Goal: Task Accomplishment & Management: Complete application form

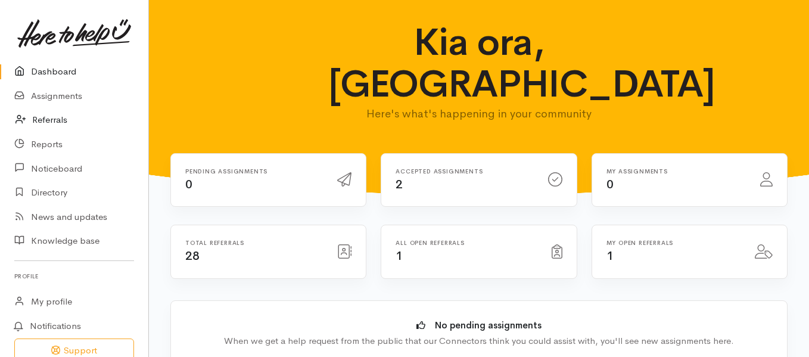
click at [54, 123] on link "Referrals" at bounding box center [74, 120] width 148 height 24
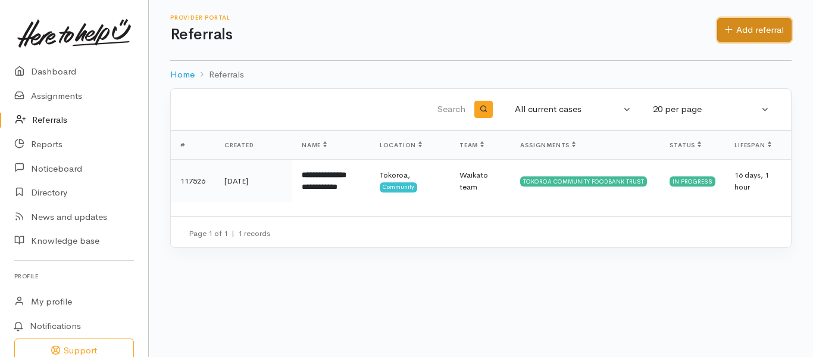
click at [762, 32] on link "Add referral" at bounding box center [755, 30] width 74 height 24
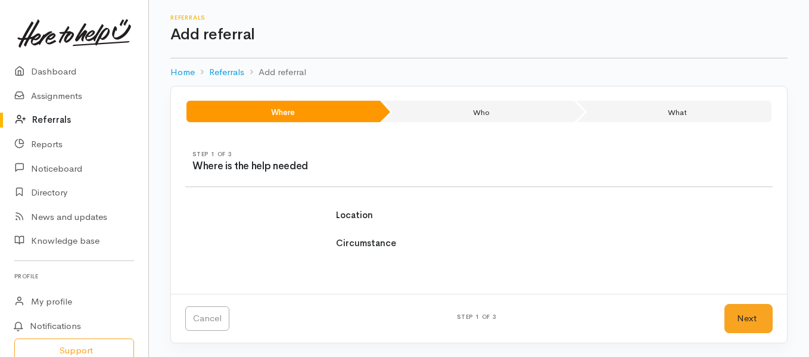
select select
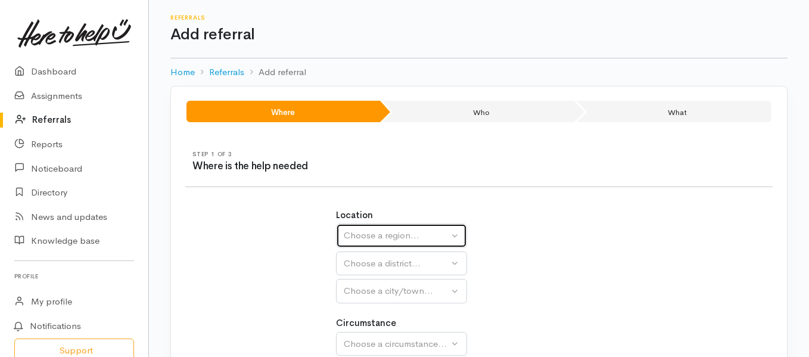
click at [435, 242] on button "Choose a region..." at bounding box center [401, 235] width 131 height 24
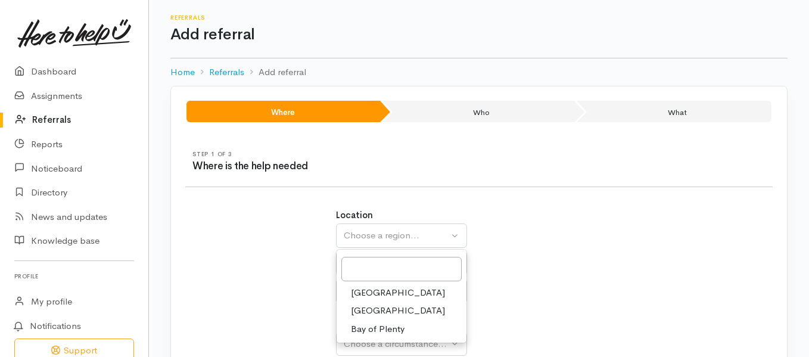
click at [372, 307] on span "[GEOGRAPHIC_DATA]" at bounding box center [398, 311] width 94 height 14
select select "3"
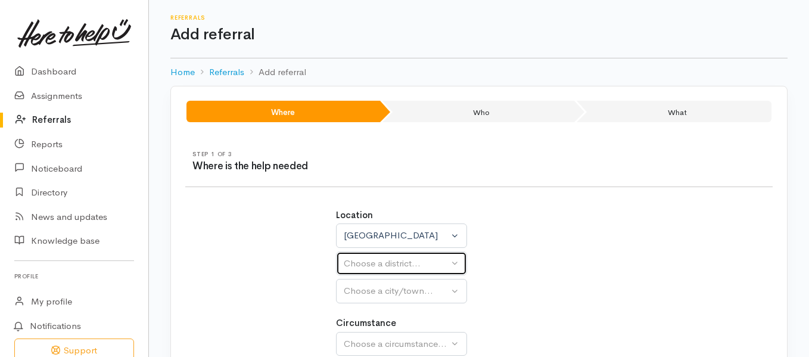
click at [411, 262] on div "Choose a district..." at bounding box center [396, 264] width 105 height 14
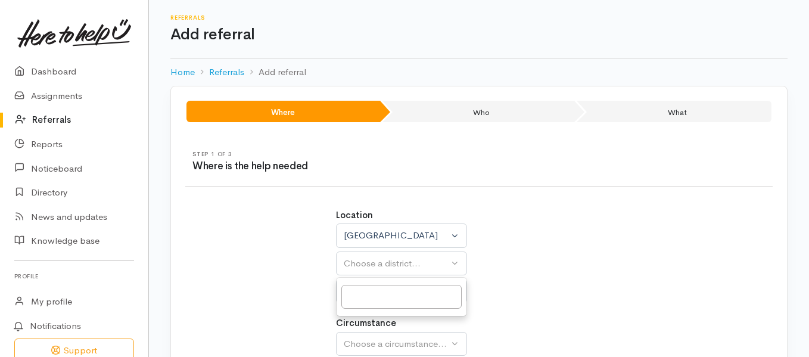
select select
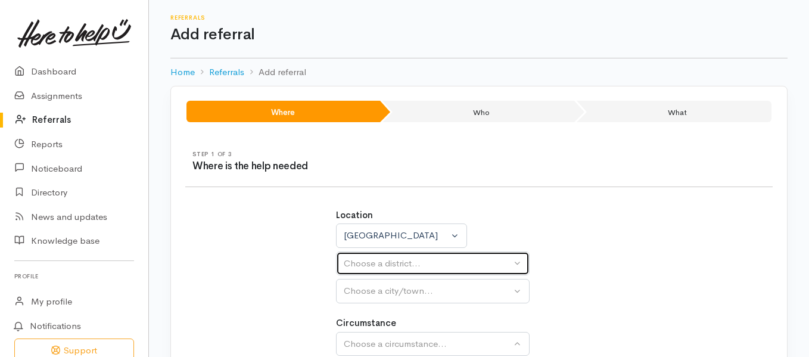
click at [433, 259] on div "Choose a district..." at bounding box center [427, 264] width 167 height 14
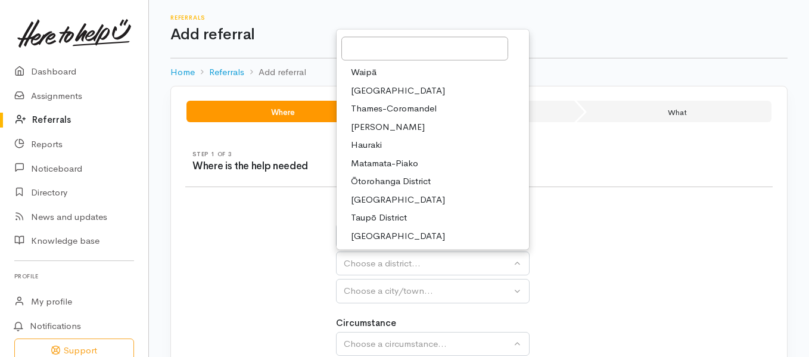
click at [376, 127] on span "[PERSON_NAME]" at bounding box center [388, 127] width 74 height 14
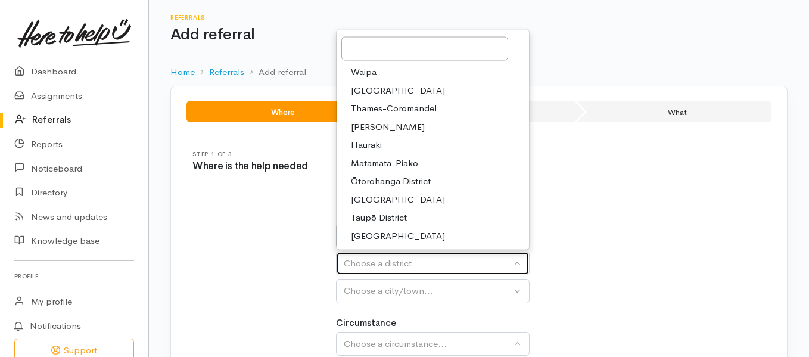
select select "4"
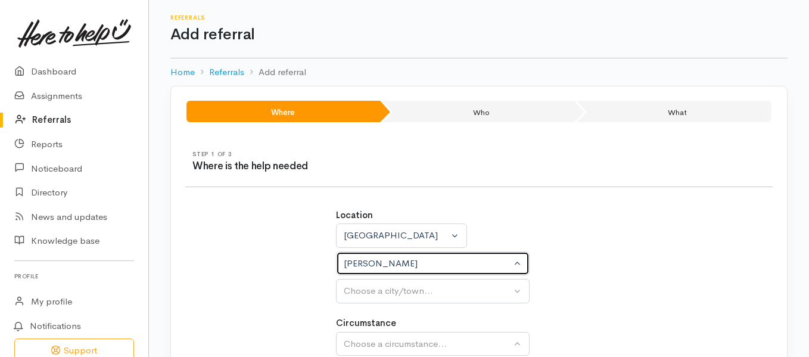
select select
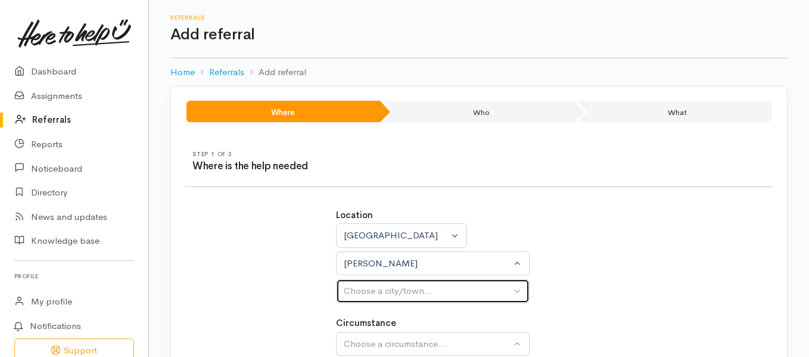
click at [405, 290] on div "Choose a city/town..." at bounding box center [427, 291] width 167 height 14
drag, startPoint x: 405, startPoint y: 290, endPoint x: 395, endPoint y: 267, distance: 24.6
click at [395, 279] on div "[PERSON_NAME] Choose a city/town... [GEOGRAPHIC_DATA]" at bounding box center [433, 291] width 194 height 24
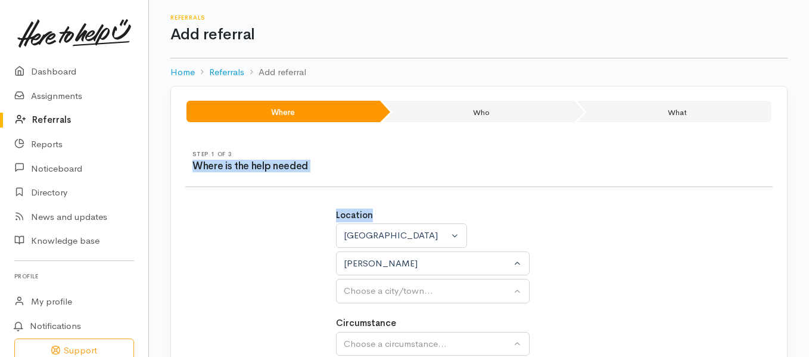
drag, startPoint x: 807, startPoint y: 138, endPoint x: 811, endPoint y: 193, distance: 54.9
click at [808, 193] on html "Support Your 'Here to help u' liaison Your contact within the 'Here to help u' …" at bounding box center [404, 178] width 809 height 357
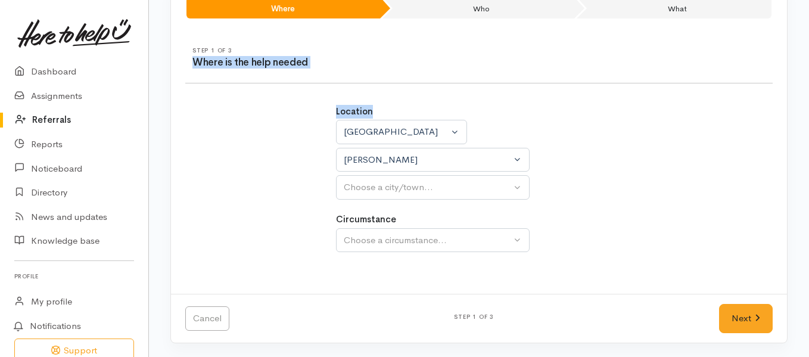
scroll to position [104, 0]
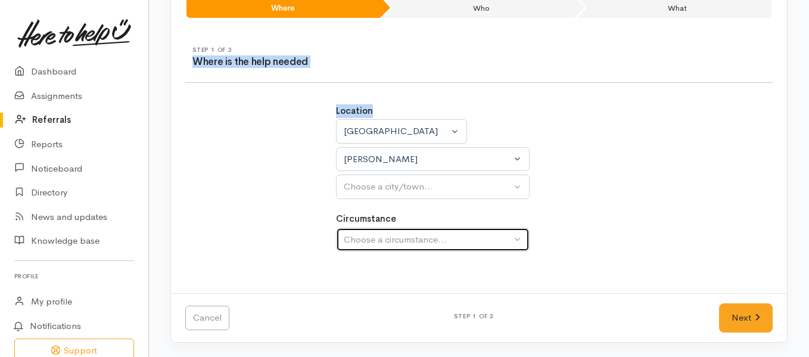
click at [451, 242] on div "Choose a circumstance..." at bounding box center [427, 240] width 167 height 14
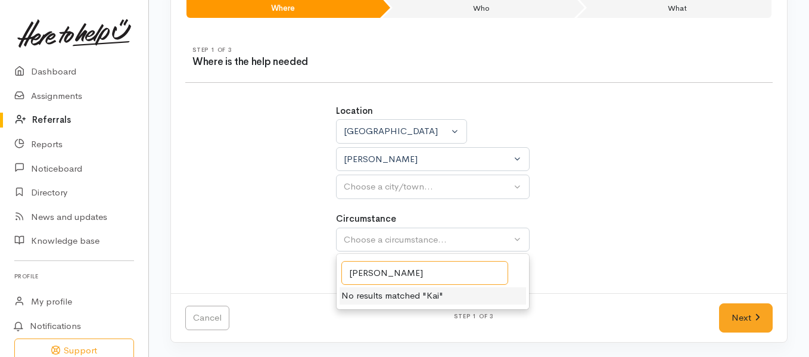
type input "[PERSON_NAME]"
click at [586, 273] on div "Location [GEOGRAPHIC_DATA] [GEOGRAPHIC_DATA] [GEOGRAPHIC_DATA] [GEOGRAPHIC_DATA…" at bounding box center [479, 184] width 301 height 189
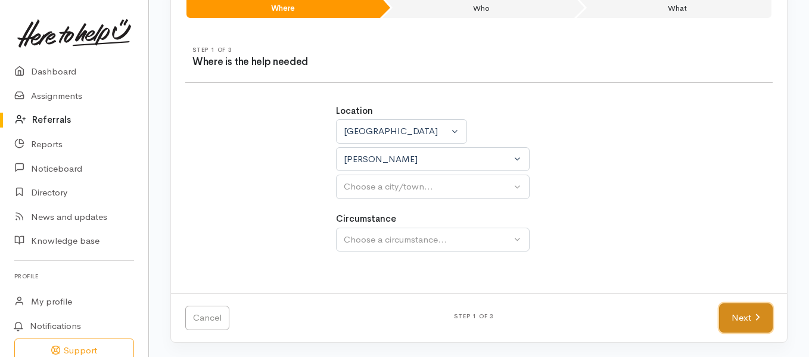
click at [749, 322] on link "Next" at bounding box center [746, 317] width 54 height 29
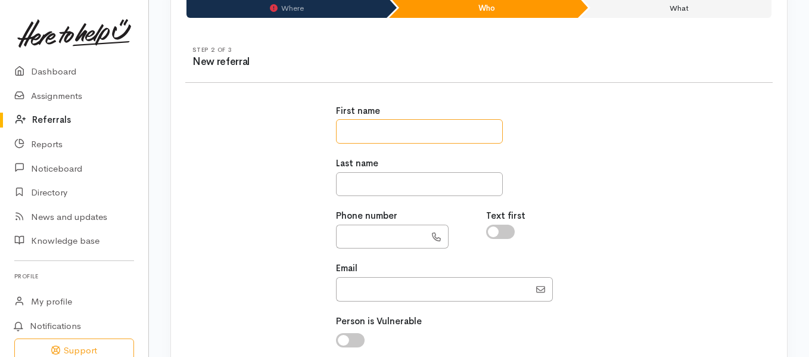
click at [425, 129] on input "text" at bounding box center [419, 131] width 167 height 24
type input "*******"
click at [399, 191] on input "text" at bounding box center [419, 184] width 167 height 24
click at [399, 189] on input "text" at bounding box center [419, 184] width 167 height 24
click at [405, 231] on input "text" at bounding box center [380, 236] width 89 height 24
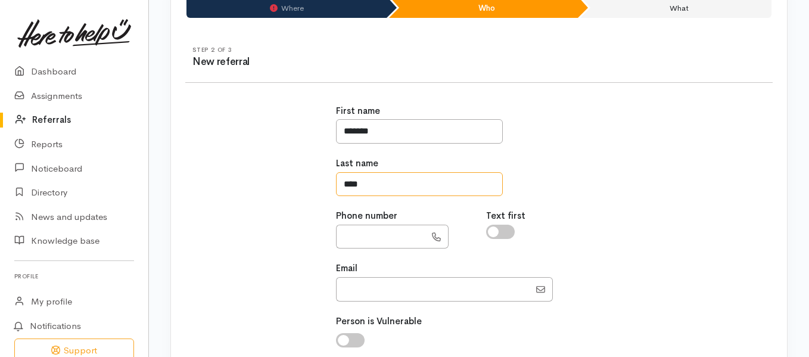
click at [397, 185] on input "****" at bounding box center [419, 184] width 167 height 24
type input "*"
type input "****"
click at [393, 239] on input "text" at bounding box center [380, 236] width 89 height 24
click at [389, 240] on input "text" at bounding box center [380, 236] width 89 height 24
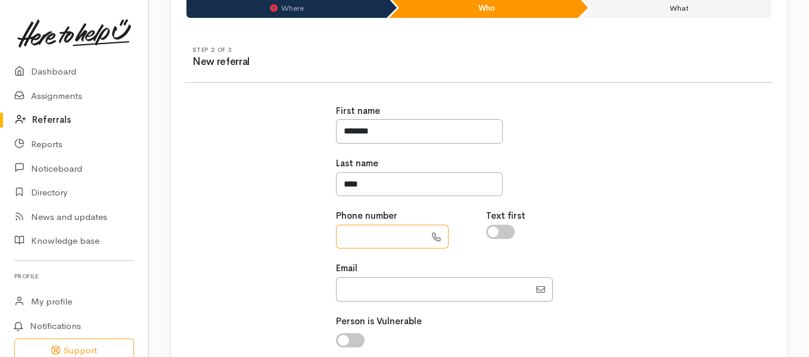
click at [389, 240] on input "text" at bounding box center [380, 236] width 89 height 24
type input "**********"
click at [507, 232] on input "checkbox" at bounding box center [500, 231] width 29 height 14
checkbox input "true"
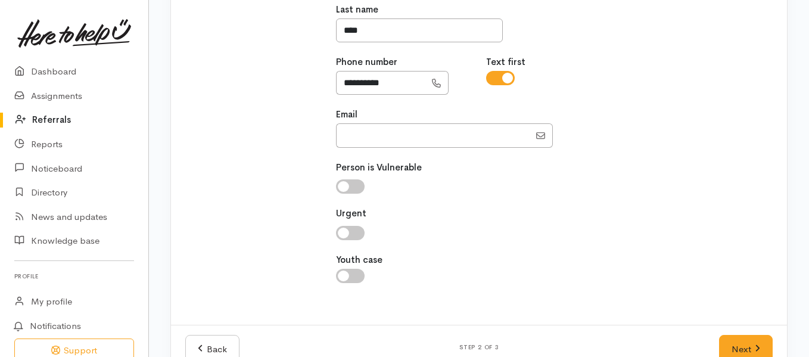
scroll to position [289, 0]
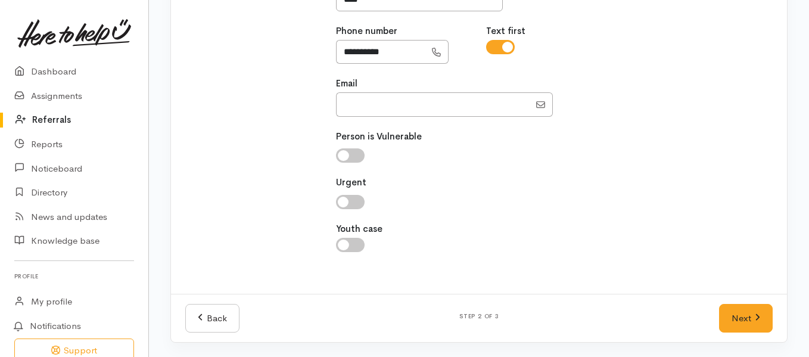
click at [353, 203] on input "checkbox" at bounding box center [350, 202] width 29 height 14
checkbox input "true"
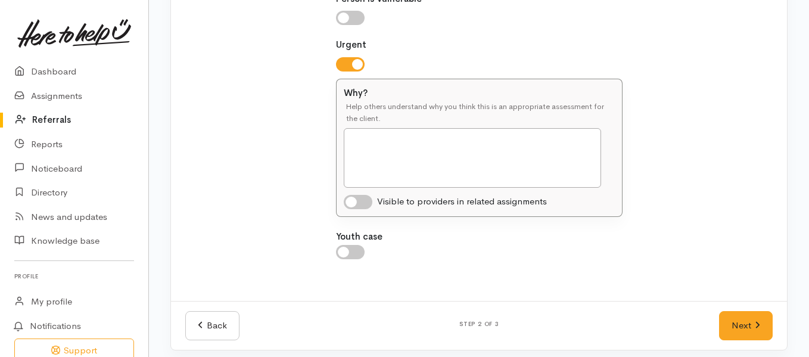
scroll to position [434, 0]
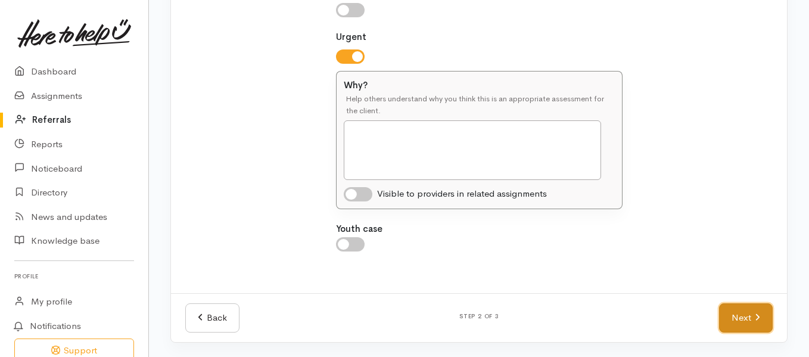
click at [746, 308] on link "Next" at bounding box center [746, 317] width 54 height 29
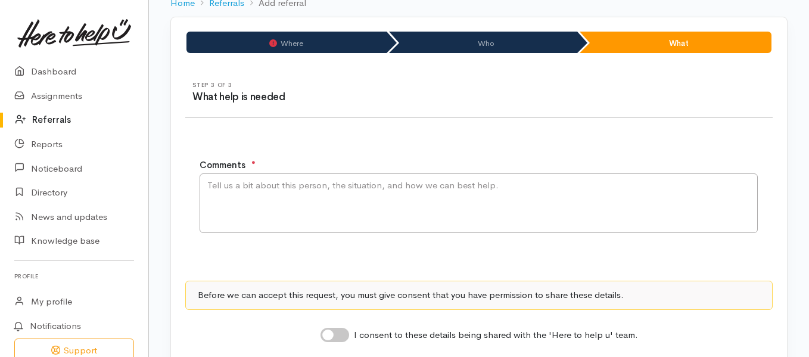
scroll to position [111, 0]
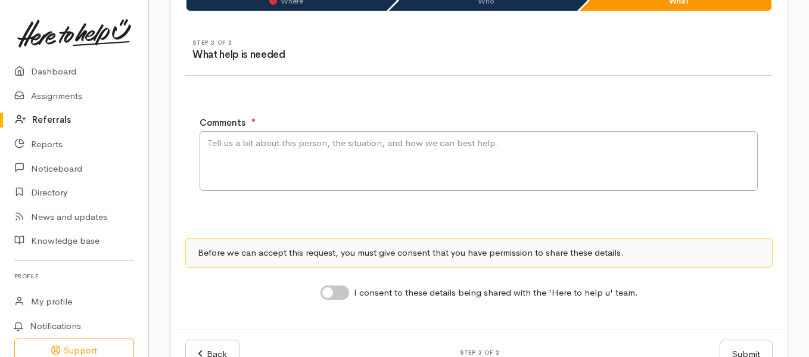
click at [342, 288] on input "I consent to these details being shared with the 'Here to help u' team." at bounding box center [334, 292] width 29 height 14
checkbox input "true"
click at [534, 151] on textarea "Comments" at bounding box center [478, 161] width 558 height 60
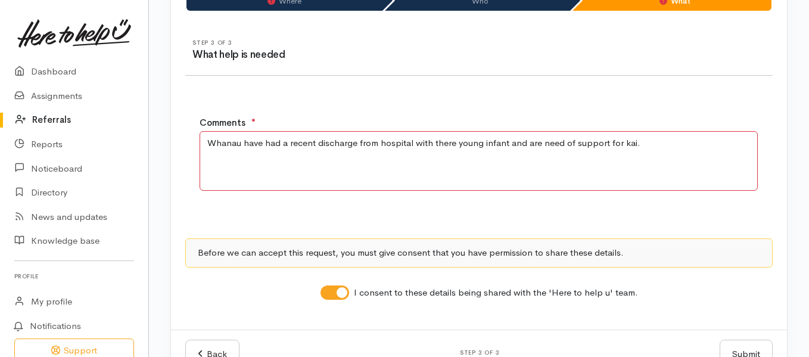
scroll to position [148, 0]
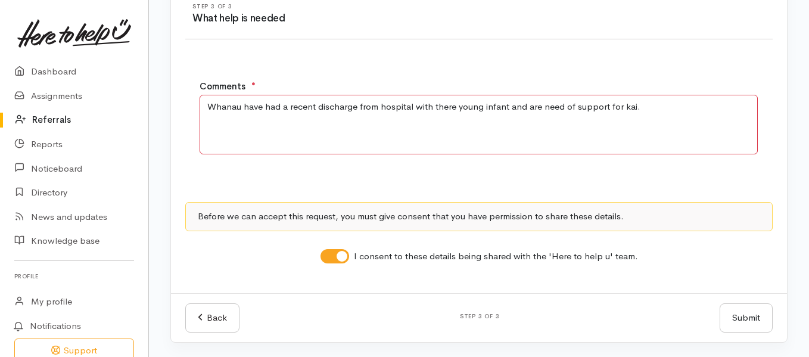
type textarea "Whanau have had a recent discharge from hospital with there young infant and ar…"
click at [758, 316] on button "Submit" at bounding box center [745, 317] width 53 height 29
click at [742, 318] on button "Submit" at bounding box center [745, 317] width 53 height 29
click at [747, 318] on button "Submit" at bounding box center [745, 317] width 53 height 29
click at [749, 325] on button "Submit" at bounding box center [745, 317] width 53 height 29
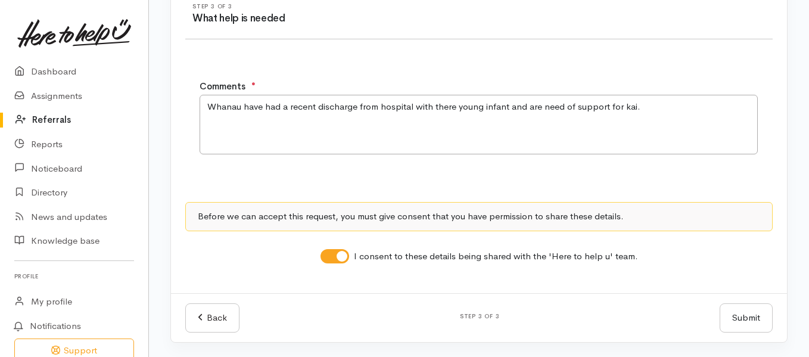
scroll to position [0, 0]
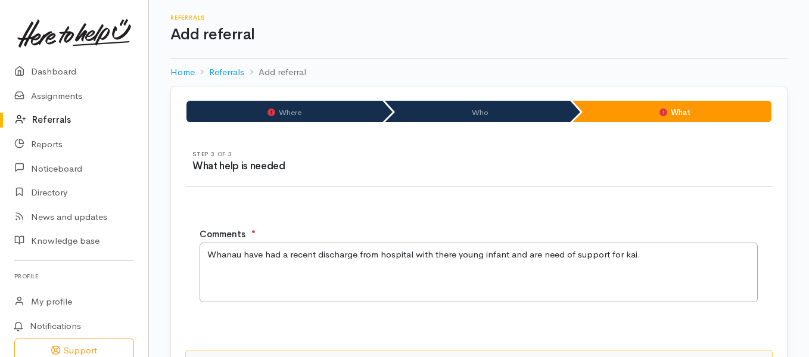
click at [308, 114] on li "Where" at bounding box center [284, 111] width 196 height 21
